Goal: Communication & Community: Share content

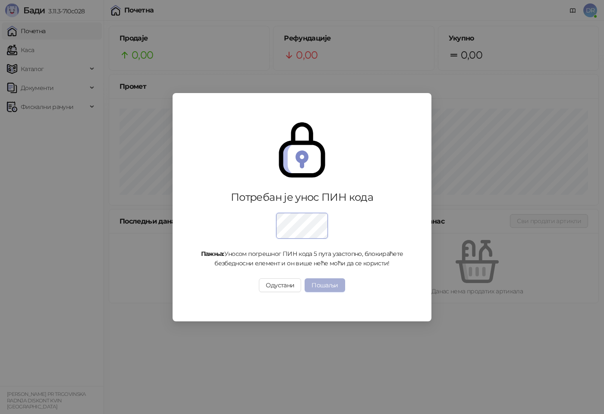
click at [326, 287] on button "Пошаљи" at bounding box center [324, 286] width 40 height 14
